Goal: Use online tool/utility: Use online tool/utility

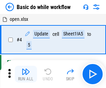
click at [26, 74] on img "button" at bounding box center [26, 72] width 8 height 8
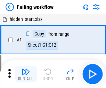
click at [26, 74] on img "button" at bounding box center [26, 72] width 8 height 8
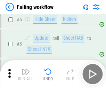
scroll to position [148, 0]
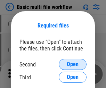
click at [73, 65] on span "Open" at bounding box center [73, 65] width 12 height 6
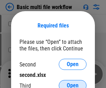
click at [73, 83] on span "Open" at bounding box center [73, 86] width 12 height 6
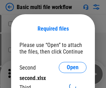
scroll to position [3, 0]
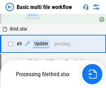
scroll to position [243, 0]
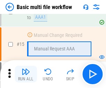
click at [26, 74] on img "button" at bounding box center [26, 72] width 8 height 8
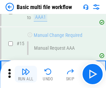
click at [26, 74] on img "button" at bounding box center [26, 72] width 8 height 8
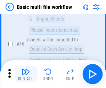
scroll to position [464, 0]
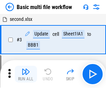
click at [26, 74] on img "button" at bounding box center [26, 72] width 8 height 8
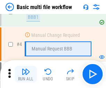
click at [26, 74] on img "button" at bounding box center [26, 72] width 8 height 8
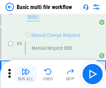
click at [26, 74] on img "button" at bounding box center [26, 72] width 8 height 8
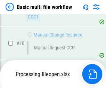
scroll to position [327, 0]
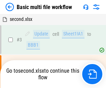
scroll to position [28, 0]
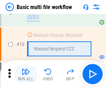
click at [26, 74] on img "button" at bounding box center [26, 72] width 8 height 8
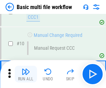
click at [26, 74] on img "button" at bounding box center [26, 72] width 8 height 8
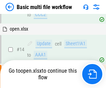
scroll to position [365, 0]
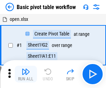
click at [26, 74] on img "button" at bounding box center [26, 72] width 8 height 8
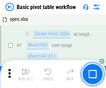
scroll to position [167, 0]
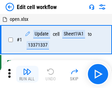
click at [26, 74] on img "button" at bounding box center [27, 72] width 8 height 8
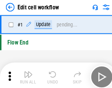
click at [26, 74] on img "button" at bounding box center [27, 72] width 8 height 8
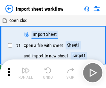
scroll to position [2, 0]
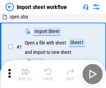
click at [26, 74] on img "button" at bounding box center [26, 72] width 8 height 8
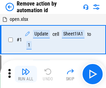
click at [26, 74] on img "button" at bounding box center [26, 72] width 8 height 8
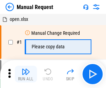
click at [26, 74] on img "button" at bounding box center [26, 72] width 8 height 8
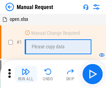
click at [26, 74] on img "button" at bounding box center [26, 72] width 8 height 8
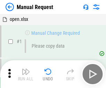
scroll to position [24, 0]
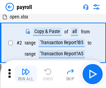
click at [26, 74] on img "button" at bounding box center [26, 72] width 8 height 8
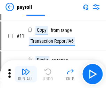
scroll to position [51, 0]
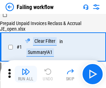
click at [26, 74] on img "button" at bounding box center [26, 72] width 8 height 8
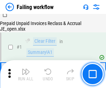
scroll to position [113, 0]
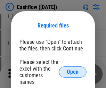
click at [73, 69] on span "Open" at bounding box center [73, 72] width 12 height 6
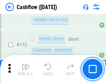
scroll to position [739, 0]
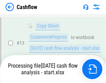
scroll to position [105, 0]
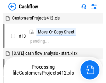
scroll to position [8, 0]
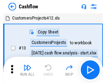
scroll to position [8, 0]
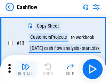
click at [26, 69] on img "button" at bounding box center [26, 66] width 8 height 8
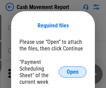
click at [73, 72] on span "Open" at bounding box center [73, 72] width 12 height 6
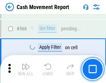
scroll to position [3198, 0]
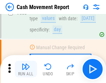
click at [26, 69] on img "button" at bounding box center [26, 66] width 8 height 8
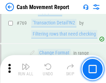
scroll to position [3877, 0]
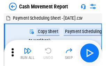
scroll to position [13, 0]
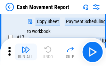
click at [26, 52] on img "button" at bounding box center [26, 49] width 8 height 8
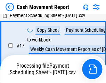
scroll to position [110, 0]
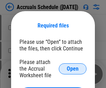
click at [73, 69] on span "Open" at bounding box center [73, 69] width 12 height 6
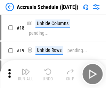
scroll to position [67, 0]
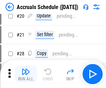
click at [26, 74] on img "button" at bounding box center [26, 72] width 8 height 8
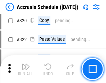
scroll to position [1298, 0]
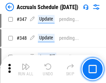
click at [26, 69] on img "button" at bounding box center [26, 66] width 8 height 8
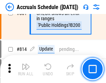
scroll to position [3079, 0]
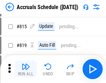
click at [26, 69] on img "button" at bounding box center [26, 66] width 8 height 8
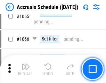
scroll to position [3996, 0]
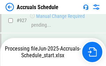
scroll to position [3762, 0]
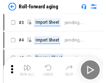
scroll to position [1, 0]
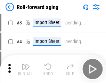
click at [26, 69] on img "button" at bounding box center [26, 66] width 8 height 8
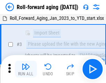
click at [26, 69] on img "button" at bounding box center [26, 66] width 8 height 8
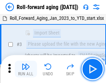
scroll to position [45, 0]
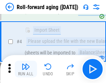
click at [26, 69] on img "button" at bounding box center [26, 66] width 8 height 8
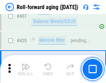
scroll to position [2419, 0]
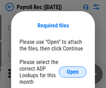
click at [73, 72] on span "Open" at bounding box center [73, 72] width 12 height 6
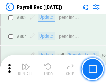
scroll to position [4433, 0]
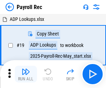
click at [26, 74] on img "button" at bounding box center [26, 72] width 8 height 8
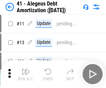
click at [26, 74] on img "button" at bounding box center [26, 72] width 8 height 8
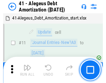
scroll to position [86, 0]
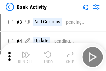
click at [26, 57] on img "button" at bounding box center [26, 54] width 8 height 8
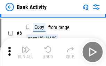
scroll to position [37, 0]
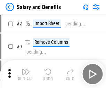
click at [26, 69] on img "button" at bounding box center [26, 72] width 8 height 8
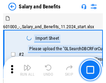
scroll to position [9, 0]
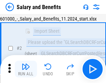
click at [26, 69] on img "button" at bounding box center [26, 66] width 8 height 8
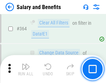
scroll to position [3286, 0]
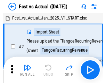
scroll to position [9, 0]
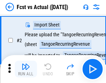
click at [26, 69] on img "button" at bounding box center [26, 66] width 8 height 8
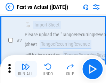
click at [26, 69] on img "button" at bounding box center [26, 66] width 8 height 8
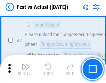
scroll to position [65, 0]
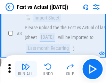
click at [26, 69] on img "button" at bounding box center [26, 66] width 8 height 8
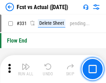
scroll to position [3340, 0]
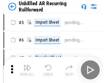
scroll to position [15, 0]
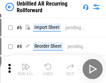
click at [26, 69] on img "button" at bounding box center [26, 66] width 8 height 8
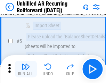
click at [26, 69] on img "button" at bounding box center [26, 66] width 8 height 8
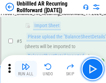
scroll to position [66, 0]
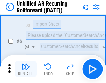
click at [26, 69] on img "button" at bounding box center [26, 66] width 8 height 8
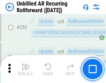
scroll to position [2370, 0]
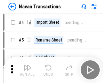
scroll to position [11, 0]
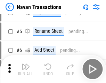
click at [26, 69] on img "button" at bounding box center [26, 66] width 8 height 8
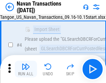
click at [26, 69] on img "button" at bounding box center [26, 66] width 8 height 8
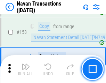
scroll to position [2262, 0]
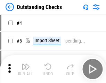
click at [26, 69] on img "button" at bounding box center [26, 66] width 8 height 8
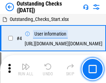
scroll to position [29, 0]
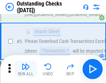
click at [26, 69] on img "button" at bounding box center [26, 66] width 8 height 8
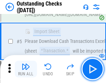
scroll to position [73, 0]
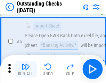
click at [26, 69] on img "button" at bounding box center [26, 66] width 8 height 8
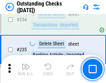
scroll to position [2119, 0]
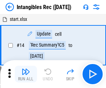
click at [26, 74] on img "button" at bounding box center [26, 72] width 8 height 8
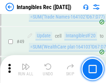
scroll to position [272, 0]
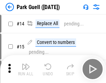
click at [26, 69] on img "button" at bounding box center [26, 66] width 8 height 8
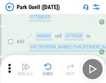
scroll to position [872, 0]
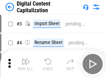
click at [26, 59] on img "button" at bounding box center [26, 61] width 8 height 8
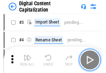
scroll to position [20, 0]
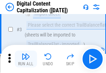
click at [26, 59] on img "button" at bounding box center [26, 56] width 8 height 8
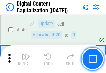
scroll to position [740, 0]
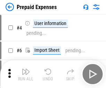
click at [26, 69] on img "button" at bounding box center [26, 72] width 8 height 8
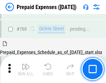
scroll to position [1934, 0]
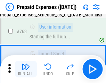
click at [26, 69] on img "button" at bounding box center [26, 66] width 8 height 8
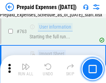
scroll to position [1975, 0]
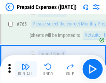
click at [26, 69] on img "button" at bounding box center [26, 66] width 8 height 8
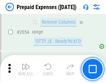
scroll to position [7293, 0]
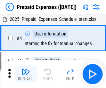
click at [26, 74] on img "button" at bounding box center [26, 72] width 8 height 8
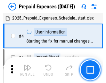
scroll to position [31, 0]
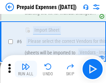
click at [26, 69] on img "button" at bounding box center [26, 66] width 8 height 8
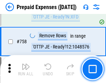
scroll to position [2486, 0]
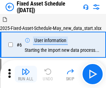
click at [26, 74] on img "button" at bounding box center [26, 72] width 8 height 8
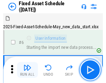
scroll to position [38, 0]
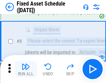
click at [26, 69] on img "button" at bounding box center [26, 66] width 8 height 8
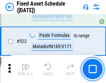
scroll to position [2425, 0]
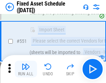
click at [26, 69] on img "button" at bounding box center [26, 66] width 8 height 8
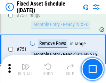
scroll to position [3401, 0]
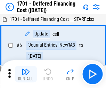
click at [26, 74] on img "button" at bounding box center [26, 72] width 8 height 8
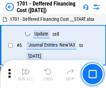
scroll to position [84, 0]
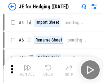
scroll to position [1, 0]
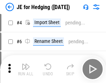
click at [26, 69] on img "button" at bounding box center [26, 66] width 8 height 8
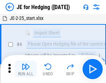
click at [26, 69] on img "button" at bounding box center [26, 66] width 8 height 8
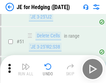
scroll to position [452, 0]
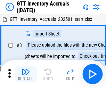
click at [26, 69] on img "button" at bounding box center [26, 72] width 8 height 8
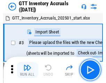
scroll to position [1, 0]
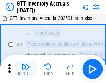
click at [26, 69] on img "button" at bounding box center [26, 66] width 8 height 8
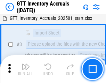
scroll to position [45, 0]
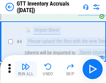
click at [26, 69] on img "button" at bounding box center [26, 66] width 8 height 8
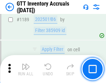
scroll to position [5697, 0]
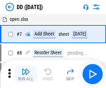
click at [26, 74] on img "button" at bounding box center [26, 72] width 8 height 8
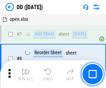
scroll to position [67, 0]
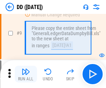
click at [26, 74] on img "button" at bounding box center [26, 72] width 8 height 8
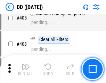
scroll to position [3122, 0]
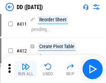
click at [26, 69] on img "button" at bounding box center [26, 66] width 8 height 8
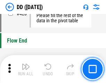
scroll to position [3339, 0]
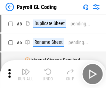
click at [26, 74] on img "button" at bounding box center [26, 72] width 8 height 8
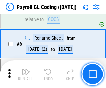
scroll to position [84, 0]
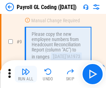
click at [26, 74] on img "button" at bounding box center [26, 72] width 8 height 8
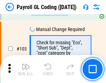
scroll to position [1637, 0]
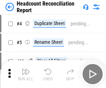
click at [26, 74] on img "button" at bounding box center [26, 72] width 8 height 8
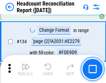
scroll to position [839, 0]
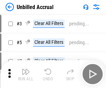
click at [26, 74] on img "button" at bounding box center [26, 72] width 8 height 8
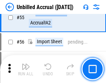
scroll to position [728, 0]
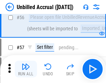
click at [26, 69] on img "button" at bounding box center [26, 66] width 8 height 8
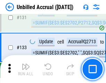
scroll to position [2078, 0]
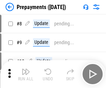
click at [26, 74] on img "button" at bounding box center [26, 72] width 8 height 8
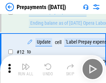
scroll to position [44, 0]
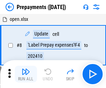
click at [26, 74] on img "button" at bounding box center [26, 72] width 8 height 8
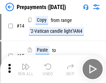
scroll to position [44, 0]
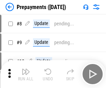
click at [26, 74] on img "button" at bounding box center [26, 72] width 8 height 8
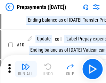
scroll to position [44, 0]
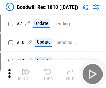
click at [26, 74] on img "button" at bounding box center [26, 72] width 8 height 8
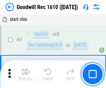
scroll to position [119, 0]
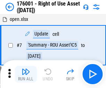
click at [26, 74] on img "button" at bounding box center [26, 72] width 8 height 8
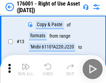
scroll to position [45, 0]
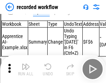
click at [26, 69] on img "button" at bounding box center [26, 66] width 8 height 8
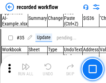
scroll to position [2181, 0]
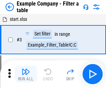
click at [26, 74] on img "button" at bounding box center [26, 72] width 8 height 8
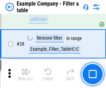
scroll to position [638, 0]
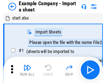
scroll to position [11, 0]
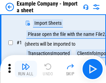
click at [26, 69] on img "button" at bounding box center [26, 66] width 8 height 8
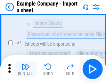
click at [26, 69] on img "button" at bounding box center [26, 66] width 8 height 8
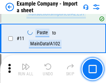
scroll to position [154, 0]
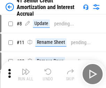
click at [26, 69] on img "button" at bounding box center [26, 72] width 8 height 8
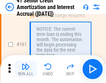
click at [26, 69] on img "button" at bounding box center [26, 66] width 8 height 8
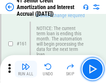
scroll to position [746, 0]
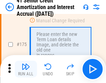
click at [26, 69] on img "button" at bounding box center [26, 66] width 8 height 8
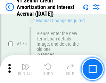
scroll to position [817, 0]
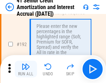
click at [26, 69] on img "button" at bounding box center [26, 66] width 8 height 8
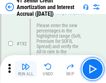
scroll to position [890, 0]
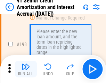
click at [26, 69] on img "button" at bounding box center [26, 66] width 8 height 8
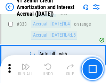
scroll to position [1782, 0]
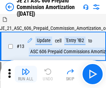
click at [26, 69] on img "button" at bounding box center [26, 72] width 8 height 8
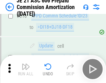
scroll to position [1303, 0]
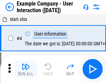
click at [26, 69] on img "button" at bounding box center [26, 66] width 8 height 8
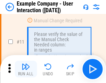
click at [26, 69] on img "button" at bounding box center [26, 66] width 8 height 8
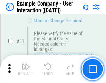
scroll to position [151, 0]
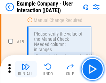
click at [26, 69] on img "button" at bounding box center [26, 66] width 8 height 8
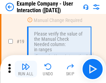
click at [26, 69] on img "button" at bounding box center [26, 66] width 8 height 8
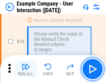
click at [26, 69] on img "button" at bounding box center [26, 66] width 8 height 8
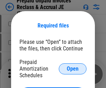
click at [73, 69] on span "Open" at bounding box center [73, 69] width 12 height 6
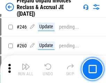
scroll to position [942, 0]
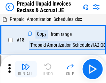
click at [26, 69] on img "button" at bounding box center [26, 66] width 8 height 8
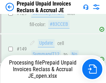
scroll to position [942, 0]
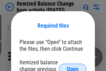
click at [73, 66] on span "Open" at bounding box center [73, 69] width 12 height 6
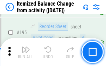
scroll to position [1343, 0]
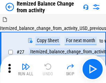
scroll to position [11, 0]
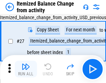
click at [26, 69] on img "button" at bounding box center [26, 66] width 8 height 8
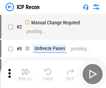
scroll to position [3, 0]
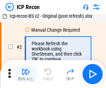
click at [26, 74] on img "button" at bounding box center [26, 72] width 8 height 8
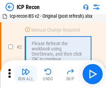
click at [26, 74] on img "button" at bounding box center [26, 72] width 8 height 8
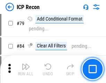
scroll to position [684, 0]
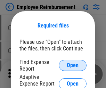
click at [73, 66] on span "Open" at bounding box center [73, 66] width 12 height 6
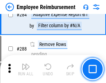
scroll to position [1896, 0]
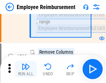
click at [26, 69] on img "button" at bounding box center [26, 66] width 8 height 8
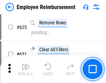
scroll to position [4177, 0]
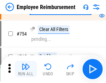
click at [26, 69] on img "button" at bounding box center [26, 66] width 8 height 8
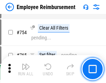
scroll to position [4895, 0]
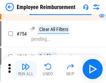
click at [26, 69] on img "button" at bounding box center [26, 66] width 8 height 8
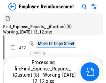
scroll to position [24, 0]
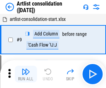
click at [26, 74] on img "button" at bounding box center [26, 72] width 8 height 8
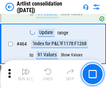
scroll to position [3055, 0]
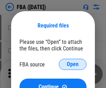
click at [73, 65] on span "Open" at bounding box center [73, 65] width 12 height 6
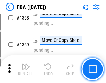
scroll to position [7493, 0]
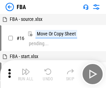
scroll to position [7, 0]
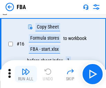
click at [26, 74] on img "button" at bounding box center [26, 72] width 8 height 8
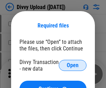
click at [73, 66] on span "Open" at bounding box center [73, 66] width 12 height 6
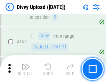
scroll to position [722, 0]
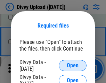
click at [73, 66] on span "Open" at bounding box center [73, 66] width 12 height 6
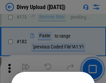
scroll to position [783, 0]
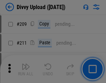
scroll to position [1185, 0]
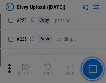
scroll to position [1392, 0]
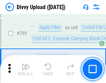
scroll to position [4773, 0]
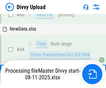
scroll to position [77, 0]
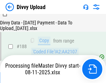
scroll to position [821, 0]
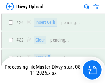
scroll to position [722, 0]
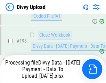
scroll to position [940, 0]
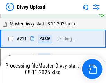
scroll to position [1318, 0]
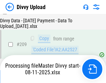
scroll to position [1283, 0]
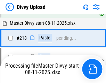
scroll to position [1472, 0]
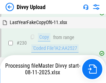
scroll to position [1731, 0]
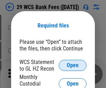
click at [73, 66] on span "Open" at bounding box center [73, 66] width 12 height 6
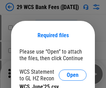
scroll to position [10, 0]
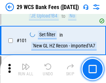
scroll to position [680, 0]
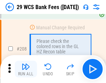
click at [26, 69] on img "button" at bounding box center [26, 66] width 8 height 8
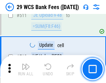
scroll to position [3510, 0]
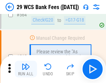
click at [26, 69] on img "button" at bounding box center [26, 66] width 8 height 8
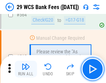
scroll to position [3773, 0]
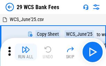
click at [26, 52] on img "button" at bounding box center [26, 49] width 8 height 8
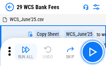
scroll to position [13, 0]
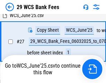
scroll to position [139, 0]
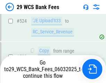
scroll to position [3725, 0]
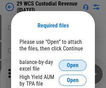
click at [73, 66] on span "Open" at bounding box center [73, 66] width 12 height 6
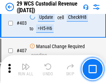
scroll to position [3231, 0]
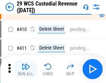
click at [26, 69] on img "button" at bounding box center [26, 66] width 8 height 8
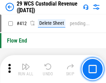
scroll to position [3332, 0]
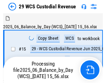
scroll to position [17, 0]
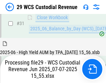
scroll to position [358, 0]
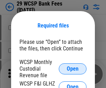
click at [73, 69] on span "Open" at bounding box center [73, 69] width 12 height 6
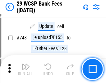
scroll to position [3516, 0]
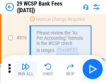
click at [26, 69] on img "button" at bounding box center [26, 66] width 8 height 8
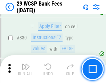
scroll to position [4427, 0]
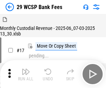
click at [26, 69] on img "button" at bounding box center [26, 72] width 8 height 8
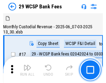
scroll to position [17, 0]
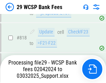
scroll to position [4290, 0]
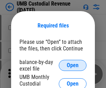
click at [73, 66] on span "Open" at bounding box center [73, 66] width 12 height 6
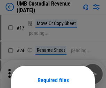
scroll to position [55, 0]
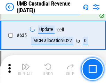
scroll to position [3651, 0]
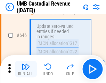
click at [26, 69] on img "button" at bounding box center [26, 66] width 8 height 8
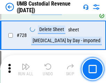
scroll to position [4304, 0]
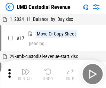
scroll to position [5, 0]
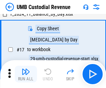
click at [26, 74] on img "button" at bounding box center [26, 72] width 8 height 8
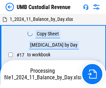
scroll to position [5, 0]
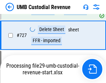
scroll to position [4288, 0]
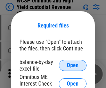
click at [73, 66] on span "Open" at bounding box center [73, 66] width 12 height 6
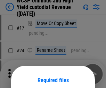
scroll to position [55, 0]
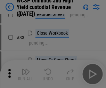
scroll to position [159, 0]
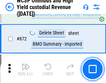
scroll to position [5905, 0]
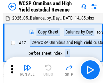
scroll to position [4, 0]
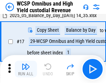
click at [26, 69] on img "button" at bounding box center [26, 66] width 8 height 8
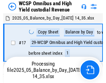
scroll to position [4, 0]
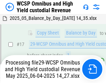
scroll to position [145, 0]
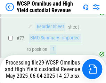
scroll to position [680, 0]
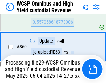
scroll to position [5889, 0]
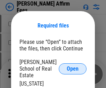
click at [73, 66] on span "Open" at bounding box center [73, 69] width 12 height 6
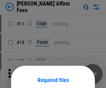
scroll to position [55, 0]
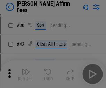
scroll to position [142, 0]
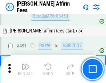
scroll to position [1897, 0]
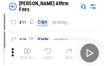
scroll to position [7, 0]
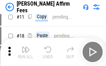
click at [26, 52] on img "button" at bounding box center [26, 49] width 8 height 8
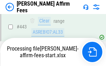
scroll to position [1830, 0]
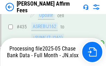
scroll to position [1830, 0]
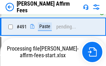
scroll to position [1870, 0]
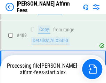
scroll to position [1821, 0]
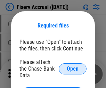
click at [73, 66] on span "Open" at bounding box center [73, 69] width 12 height 6
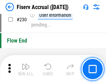
scroll to position [2211, 0]
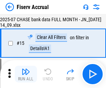
click at [26, 74] on img "button" at bounding box center [26, 72] width 8 height 8
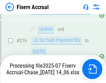
scroll to position [2161, 0]
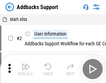
click at [26, 69] on img "button" at bounding box center [26, 66] width 8 height 8
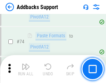
scroll to position [508, 0]
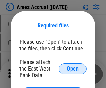
click at [73, 69] on span "Open" at bounding box center [73, 69] width 12 height 6
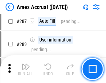
scroll to position [2001, 0]
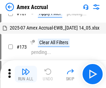
click at [26, 74] on img "button" at bounding box center [26, 72] width 8 height 8
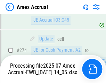
scroll to position [2079, 0]
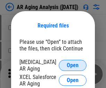
click at [73, 65] on span "Open" at bounding box center [73, 66] width 12 height 6
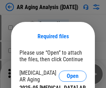
scroll to position [11, 0]
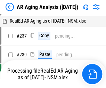
scroll to position [7, 0]
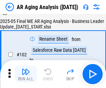
click at [26, 74] on img "button" at bounding box center [26, 72] width 8 height 8
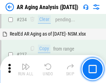
scroll to position [1081, 0]
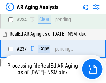
scroll to position [1102, 0]
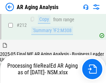
scroll to position [1043, 0]
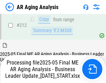
scroll to position [1073, 0]
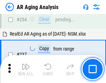
scroll to position [1073, 0]
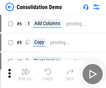
click at [26, 74] on img "button" at bounding box center [26, 72] width 8 height 8
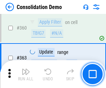
scroll to position [2338, 0]
